Goal: Task Accomplishment & Management: Manage account settings

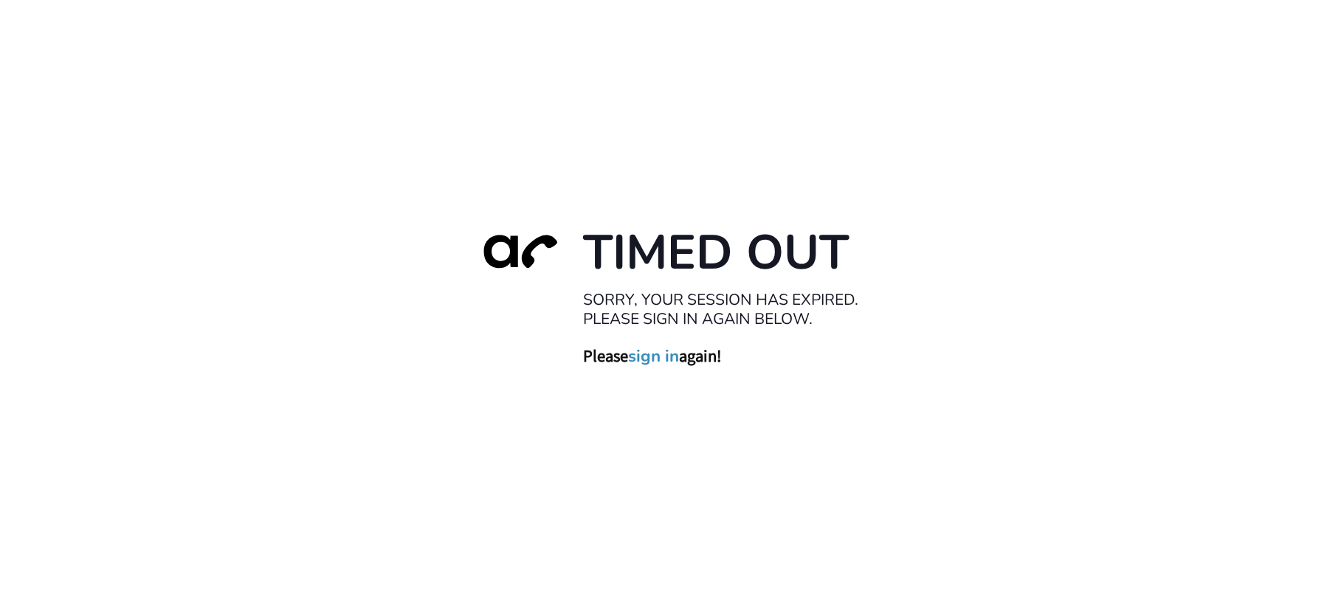
click at [648, 365] on link "sign in" at bounding box center [654, 355] width 51 height 21
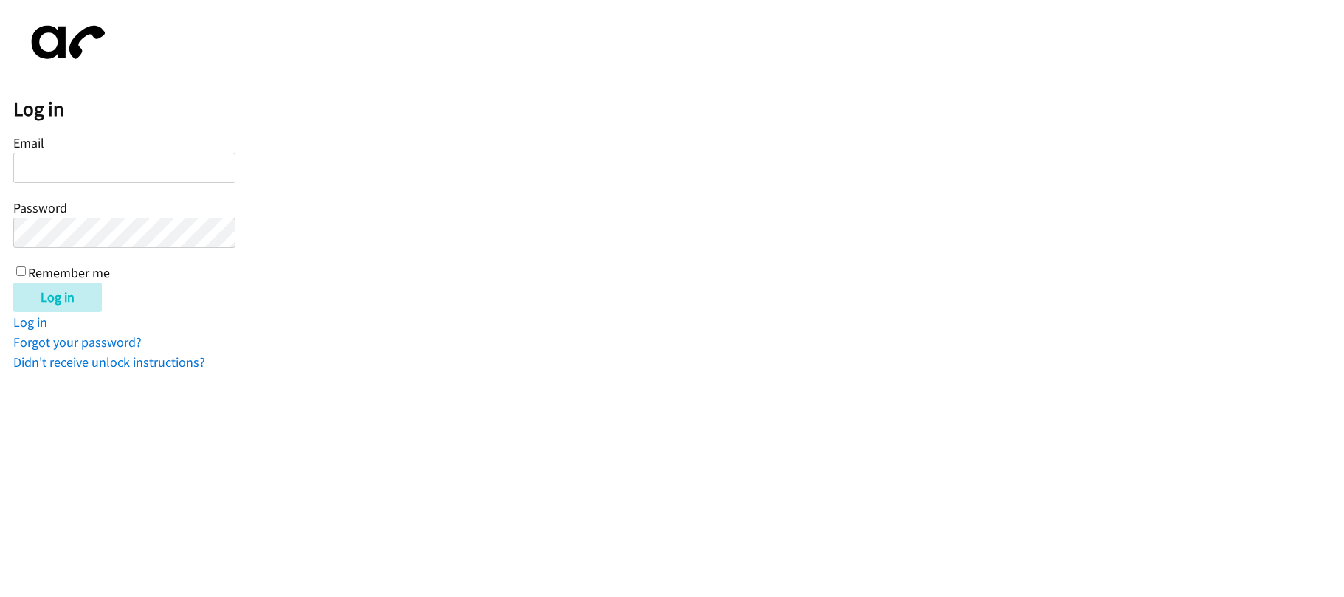
click at [654, 359] on div "Log in Email Password Remember me Log in Log in Forgot your password? Didn't re…" at bounding box center [678, 192] width 1331 height 359
click at [78, 156] on input "Email" at bounding box center [124, 168] width 222 height 30
type input "[EMAIL_ADDRESS][DOMAIN_NAME]"
drag, startPoint x: 97, startPoint y: 201, endPoint x: 95, endPoint y: 213, distance: 12.0
click at [96, 202] on div "Email [EMAIL_ADDRESS][DOMAIN_NAME] Password Remember me" at bounding box center [124, 206] width 222 height 151
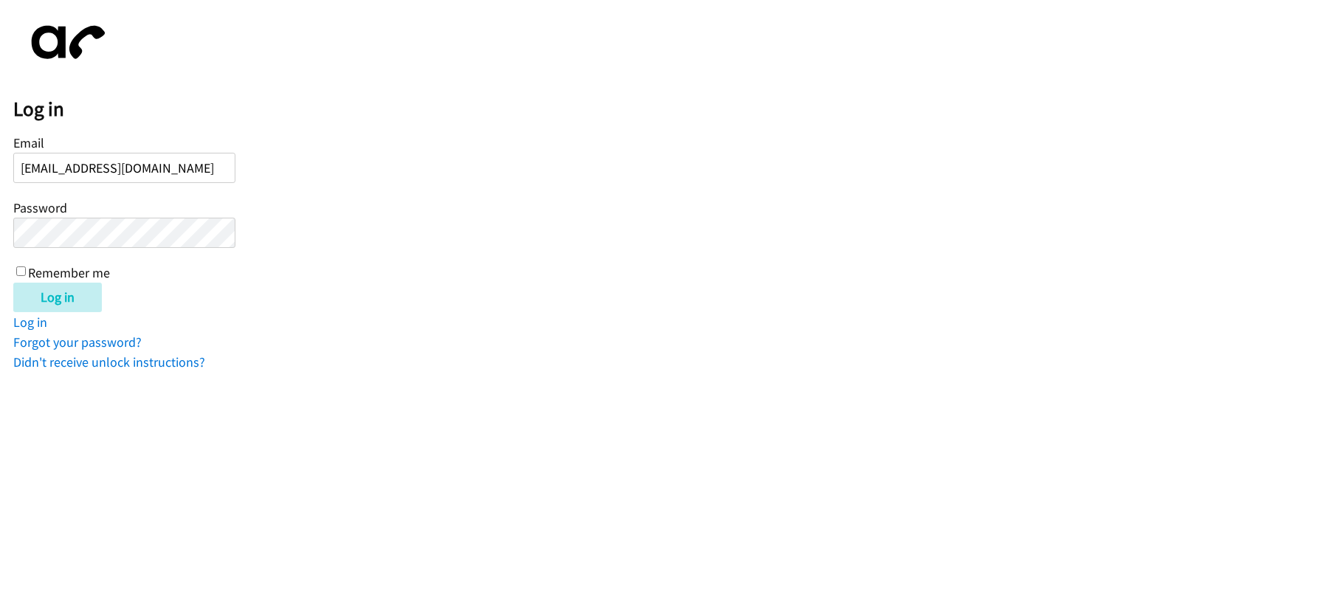
click at [13, 283] on input "Log in" at bounding box center [57, 298] width 89 height 30
